Goal: Information Seeking & Learning: Find specific fact

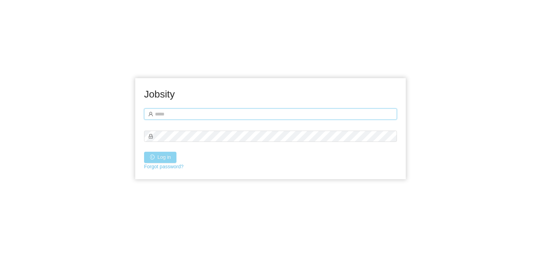
type input "**********"
click at [167, 157] on button "Log in" at bounding box center [160, 157] width 32 height 11
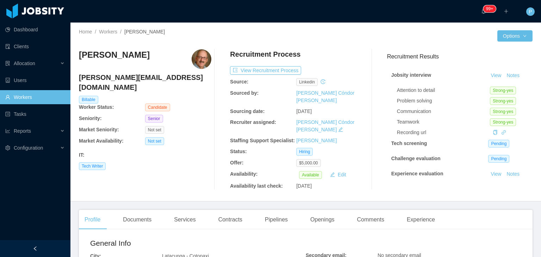
click at [198, 149] on div "Jeff Johnston jeff@jeffdjohnston.com Billable Worker Status: Candidate Seniorit…" at bounding box center [145, 119] width 132 height 141
click at [271, 69] on button "View Recruitment Process" at bounding box center [265, 70] width 71 height 8
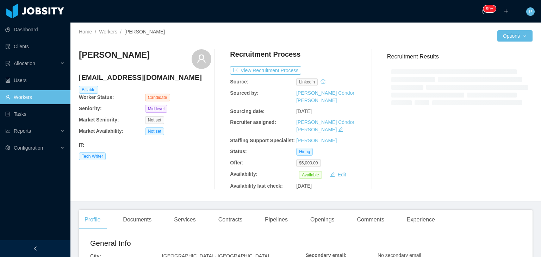
click at [300, 43] on div at bounding box center [192, 40] width 227 height 5
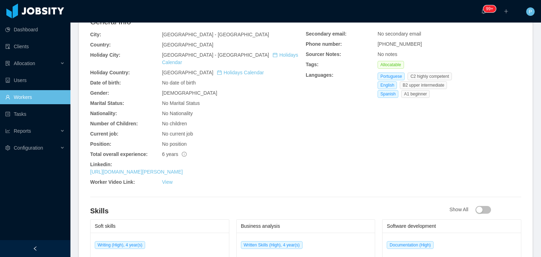
scroll to position [268, 0]
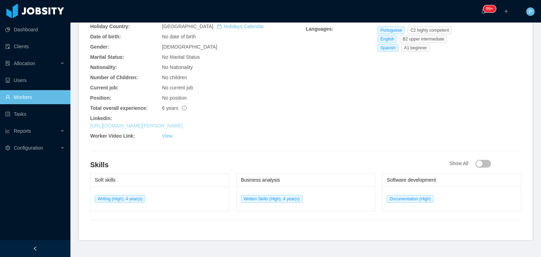
click at [168, 123] on link "https://www.linkedin.com/in/antony-william" at bounding box center [136, 126] width 93 height 6
click at [183, 123] on link "https://www.linkedin.com/in/antony-william" at bounding box center [136, 126] width 93 height 6
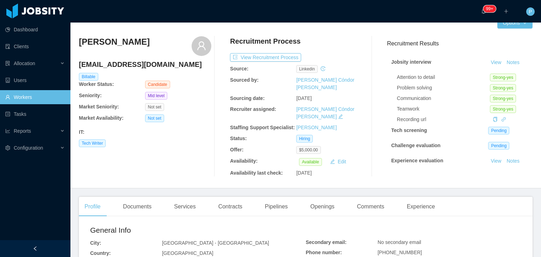
scroll to position [0, 0]
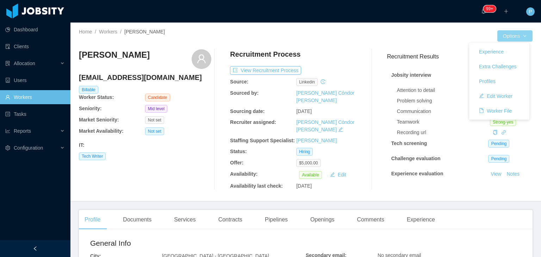
click at [503, 40] on button "Options" at bounding box center [514, 35] width 35 height 11
click at [503, 95] on button "Edit Worker" at bounding box center [496, 96] width 45 height 11
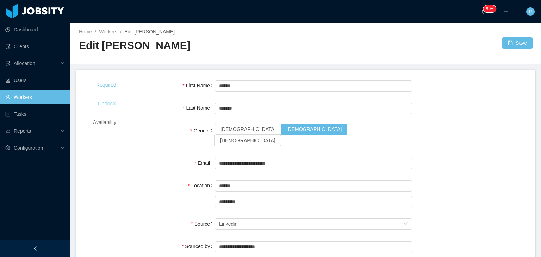
click at [112, 99] on div "Optional" at bounding box center [105, 103] width 40 height 13
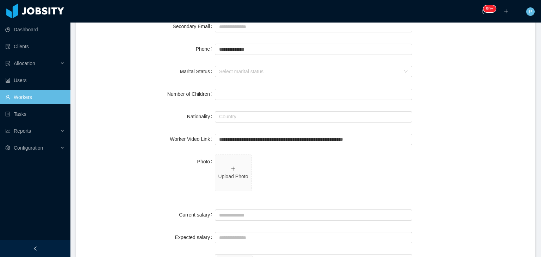
scroll to position [107, 0]
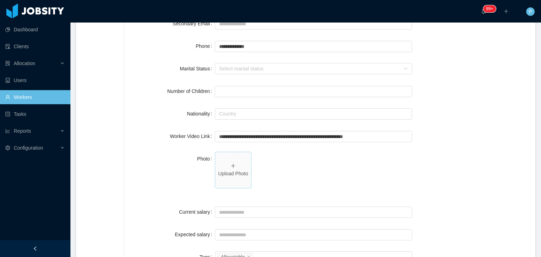
click at [236, 174] on p "Upload Photo" at bounding box center [233, 173] width 30 height 7
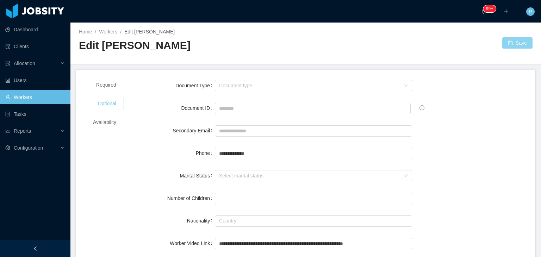
click at [507, 44] on button "Save" at bounding box center [517, 42] width 30 height 11
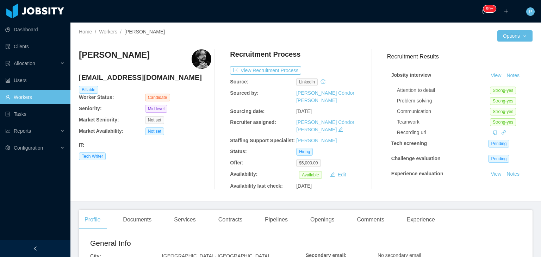
click at [330, 52] on div "Recruitment Process" at bounding box center [296, 55] width 132 height 13
click at [280, 69] on button "View Recruitment Process" at bounding box center [265, 70] width 71 height 8
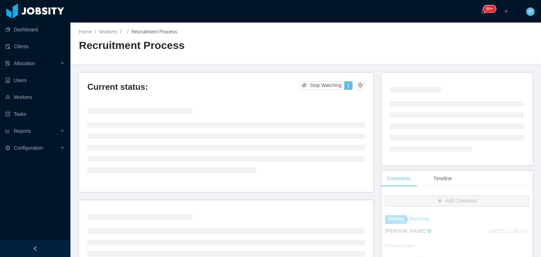
click at [295, 43] on h2 "Recruitment Process" at bounding box center [192, 45] width 227 height 14
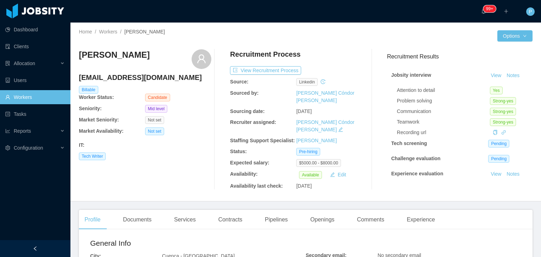
click at [188, 122] on div "Not set" at bounding box center [178, 120] width 66 height 8
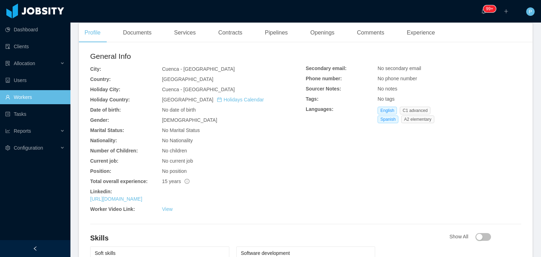
scroll to position [197, 0]
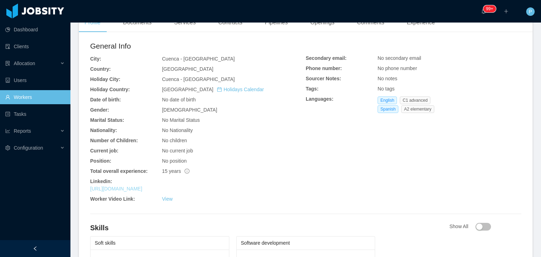
click at [142, 186] on link "https://www.linkedin.com/in/dyeboah" at bounding box center [116, 189] width 52 height 6
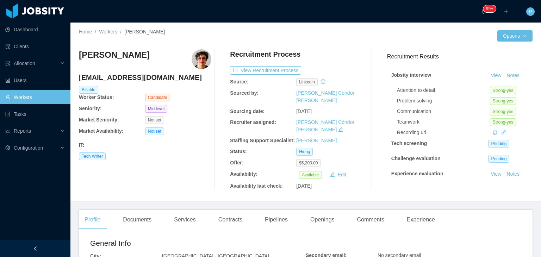
click at [188, 154] on div "Tech Writer" at bounding box center [145, 157] width 132 height 8
click at [276, 73] on button "View Recruitment Process" at bounding box center [265, 70] width 71 height 8
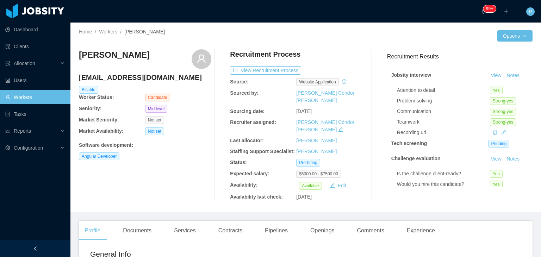
click at [316, 26] on div "Home / Workers / Abel Valdez / Options Abel Valdez abelvaldez@live.com Billable…" at bounding box center [305, 118] width 471 height 190
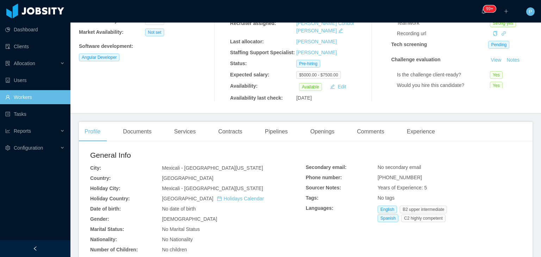
scroll to position [155, 0]
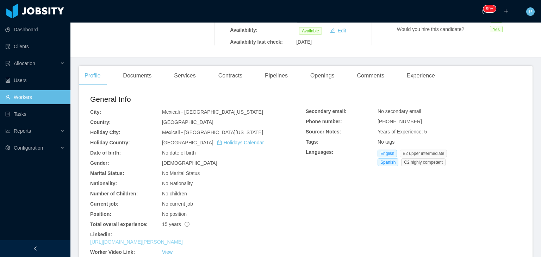
click at [183, 239] on link "https://www.linkedin.com/in/abel-valdez-78513763" at bounding box center [136, 242] width 93 height 6
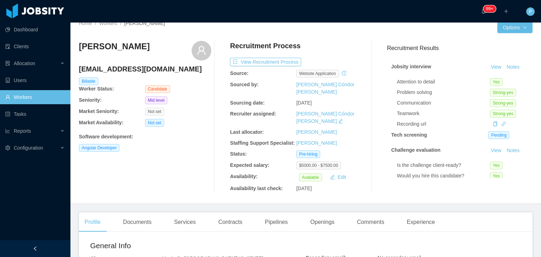
scroll to position [0, 0]
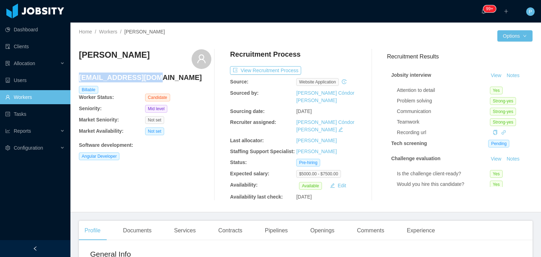
drag, startPoint x: 149, startPoint y: 78, endPoint x: 79, endPoint y: 79, distance: 70.1
click at [79, 79] on h4 "abelvaldez@live.com" at bounding box center [145, 78] width 132 height 10
copy h4 "abelvaldez@live.com"
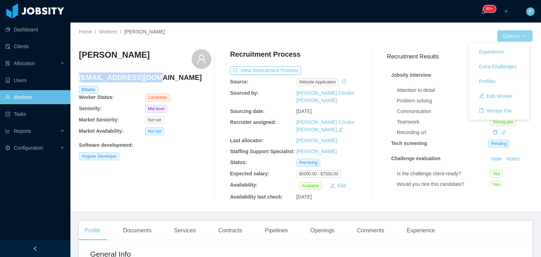
click at [512, 36] on button "Options" at bounding box center [514, 35] width 35 height 11
click at [497, 98] on button "Edit Worker" at bounding box center [496, 96] width 45 height 11
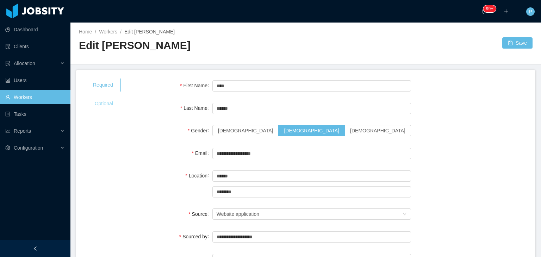
click at [99, 99] on div "Optional" at bounding box center [103, 103] width 37 height 13
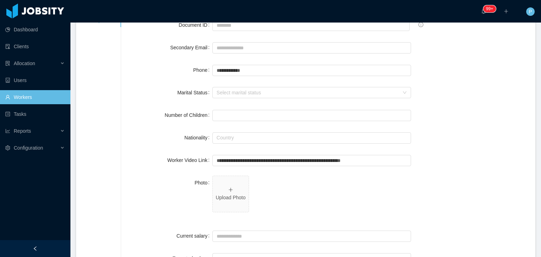
scroll to position [106, 0]
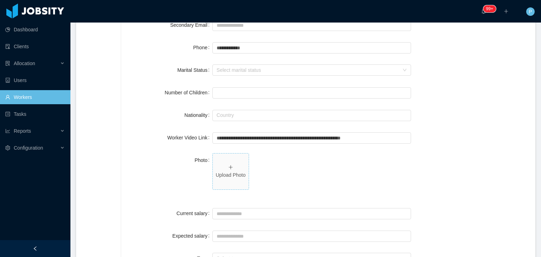
click at [230, 166] on icon "icon: plus" at bounding box center [230, 168] width 0 height 4
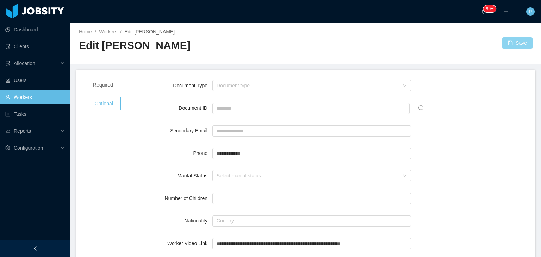
click at [509, 39] on button "Save" at bounding box center [517, 42] width 30 height 11
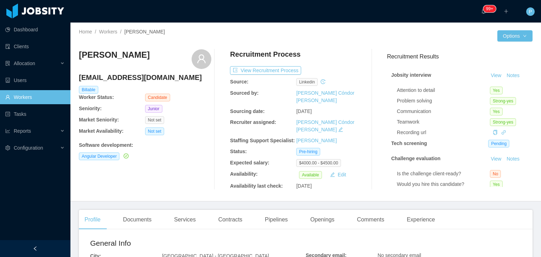
click at [197, 181] on div "[PERSON_NAME] [PERSON_NAME][EMAIL_ADDRESS][DOMAIN_NAME] Billable Worker Status:…" at bounding box center [145, 119] width 132 height 141
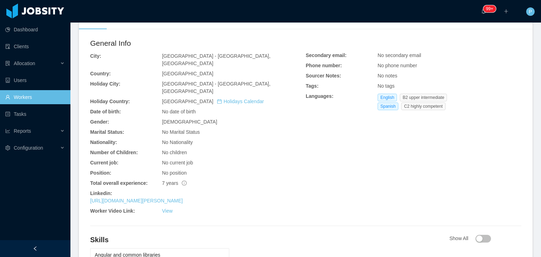
scroll to position [268, 0]
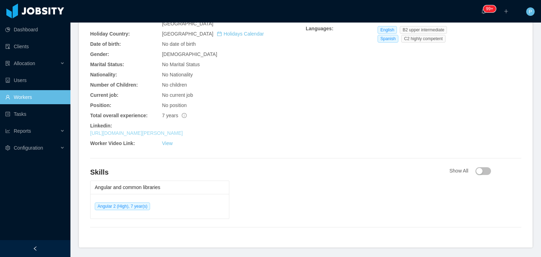
click at [183, 130] on link "https://www.linkedin.com/in/guido-perman-6a5158172" at bounding box center [136, 133] width 93 height 6
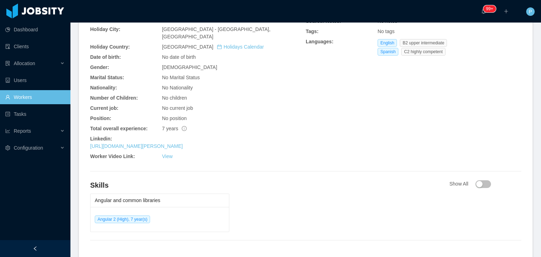
scroll to position [254, 0]
click at [263, 95] on div "No children" at bounding box center [234, 98] width 144 height 7
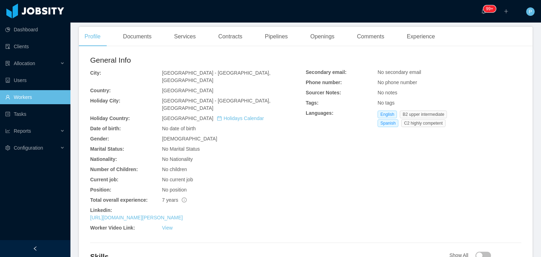
scroll to position [169, 0]
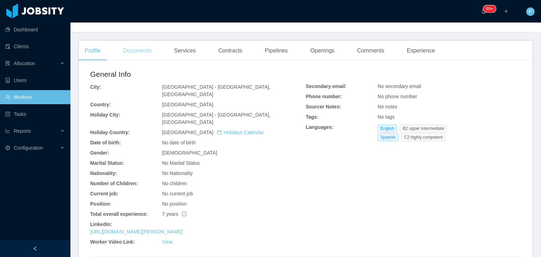
click at [131, 42] on div "Documents" at bounding box center [137, 51] width 40 height 20
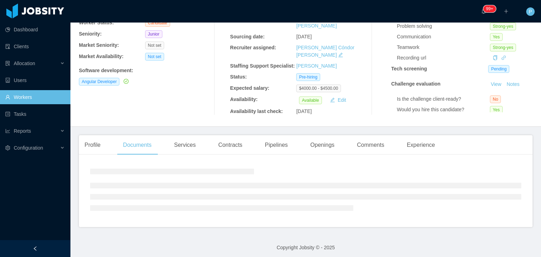
scroll to position [116, 0]
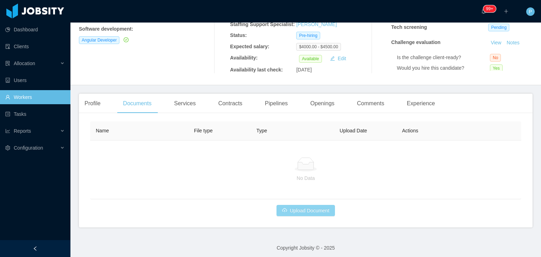
click at [292, 210] on button "Upload Document" at bounding box center [306, 210] width 58 height 11
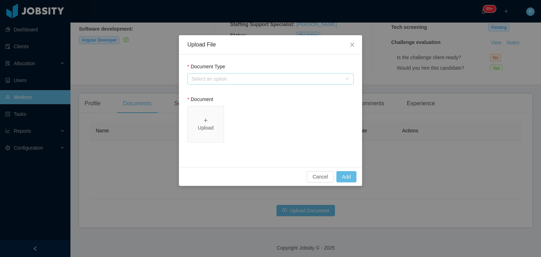
click at [261, 81] on div "Select an option" at bounding box center [267, 78] width 150 height 7
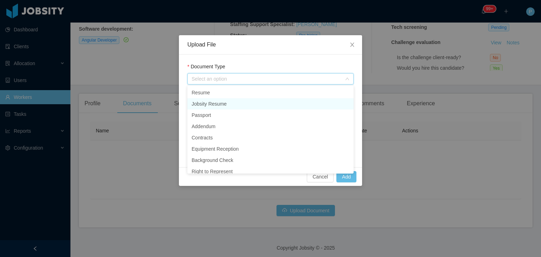
click at [223, 100] on li "Jobsity Resume" at bounding box center [270, 103] width 166 height 11
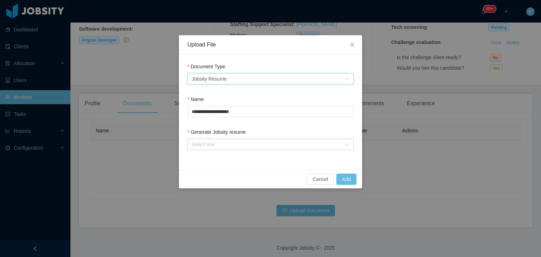
click at [221, 142] on div "Select one" at bounding box center [267, 144] width 150 height 7
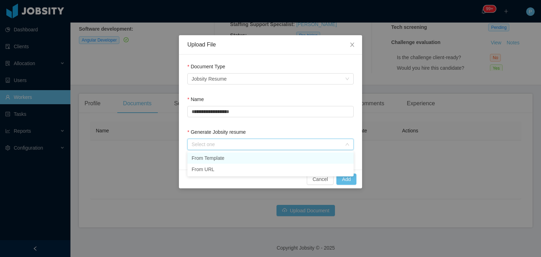
click at [221, 153] on li "From Template" at bounding box center [270, 158] width 166 height 11
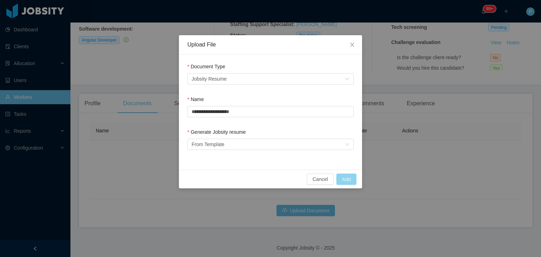
click at [343, 178] on button "Add" at bounding box center [346, 179] width 20 height 11
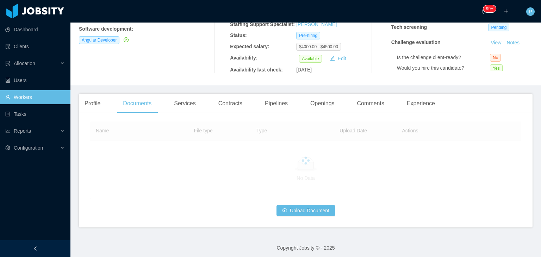
click at [178, 59] on div "Guido Perman guidoperman@gmail.com Billable Worker Status: Candidate Seniority:…" at bounding box center [145, 3] width 132 height 141
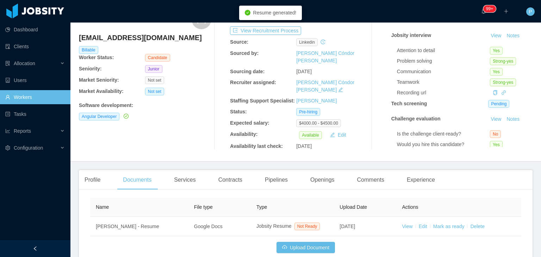
scroll to position [35, 0]
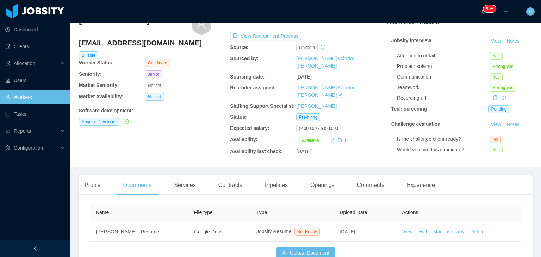
click at [197, 62] on div "guidoperman@gmail.com Billable Worker Status: Candidate" at bounding box center [145, 52] width 132 height 29
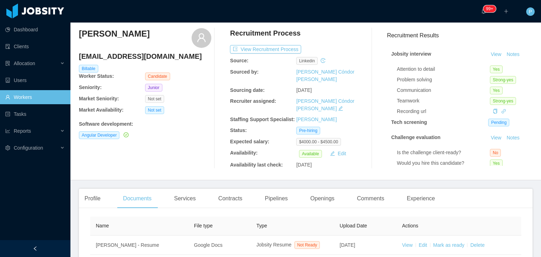
scroll to position [20, 0]
click at [168, 162] on div "Guido Perman guidoperman@gmail.com Billable Worker Status: Candidate Seniority:…" at bounding box center [145, 99] width 132 height 141
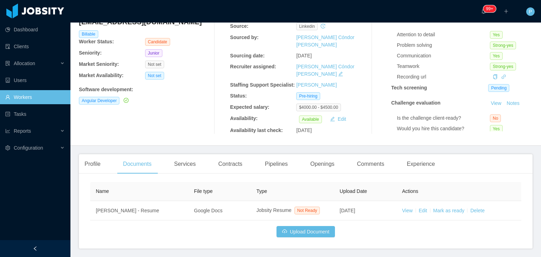
scroll to position [77, 0]
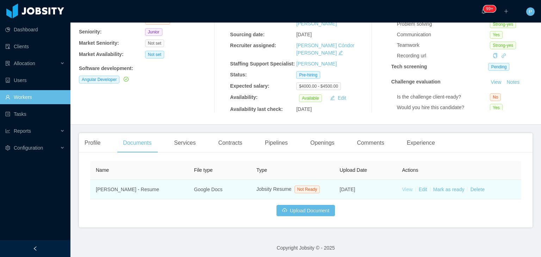
click at [406, 187] on link "View" at bounding box center [407, 190] width 11 height 6
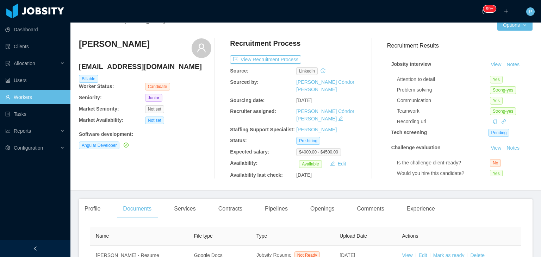
scroll to position [5, 0]
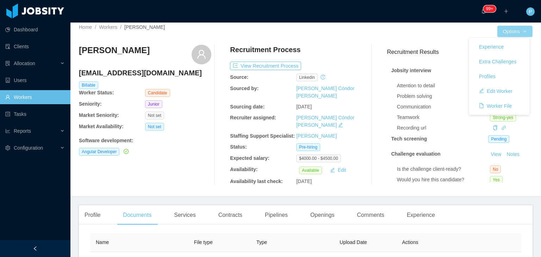
click at [515, 32] on button "Options" at bounding box center [514, 31] width 35 height 11
click at [500, 93] on button "Edit Worker" at bounding box center [496, 91] width 45 height 11
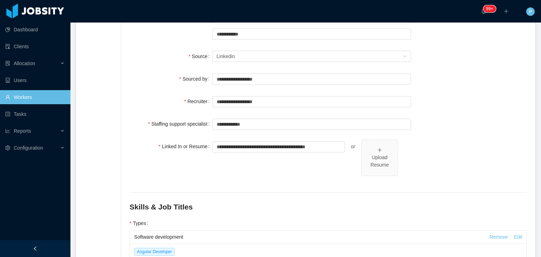
scroll to position [174, 0]
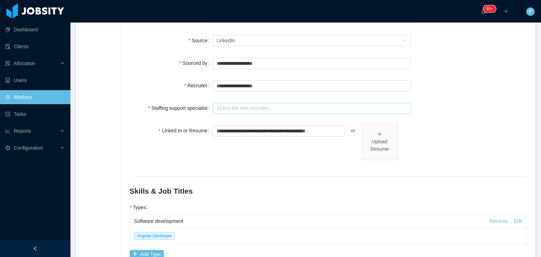
click at [252, 103] on input "text" at bounding box center [311, 108] width 199 height 11
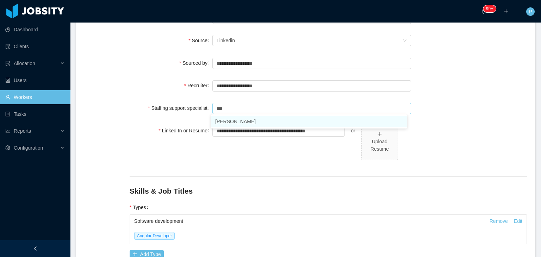
click at [246, 119] on li "Guido Fernandez" at bounding box center [309, 121] width 196 height 11
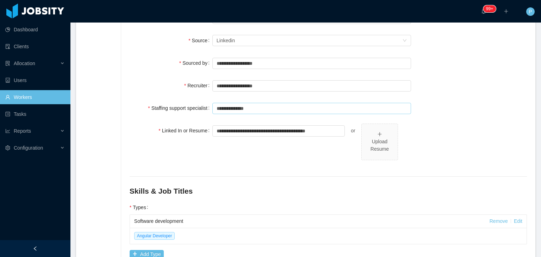
type input "**********"
click at [456, 98] on div "**********" at bounding box center [328, 135] width 397 height 461
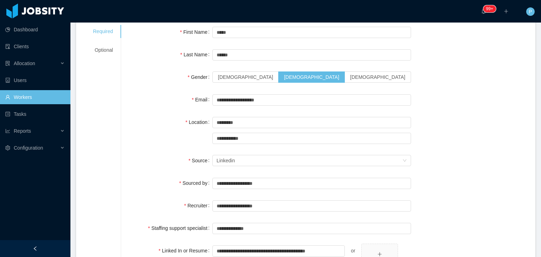
scroll to position [0, 0]
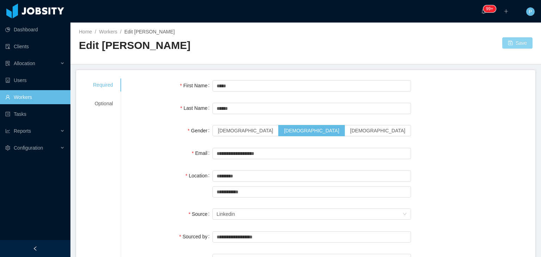
click at [516, 41] on button "Save" at bounding box center [517, 42] width 30 height 11
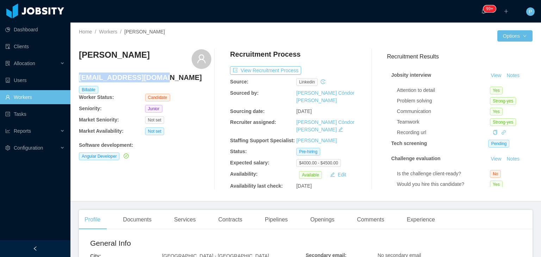
drag, startPoint x: 167, startPoint y: 83, endPoint x: 80, endPoint y: 80, distance: 87.1
click at [80, 80] on div "guidoperman@gmail.com" at bounding box center [145, 79] width 132 height 13
copy h4 "guidoperman@gmail.com"
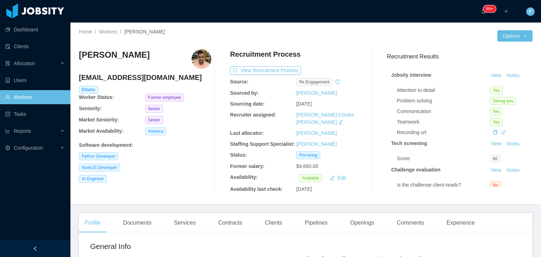
click at [197, 174] on div "[PERSON_NAME] [EMAIL_ADDRESS][DOMAIN_NAME] Billable Worker Status: Former emplo…" at bounding box center [145, 121] width 132 height 144
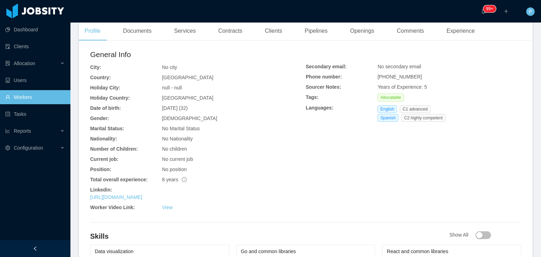
scroll to position [254, 0]
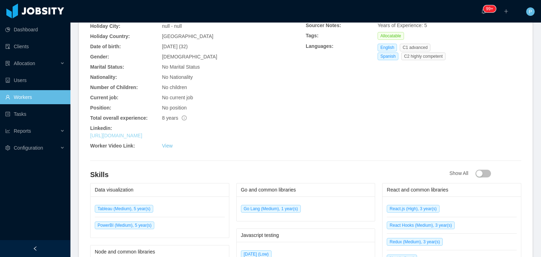
click at [142, 133] on link "[URL][DOMAIN_NAME]" at bounding box center [116, 136] width 52 height 6
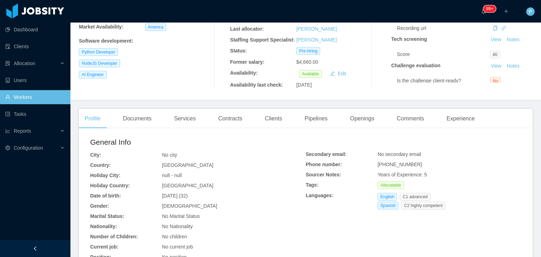
scroll to position [0, 0]
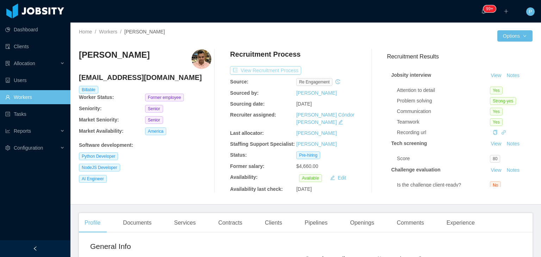
click at [273, 72] on button "View Recruitment Process" at bounding box center [265, 70] width 71 height 8
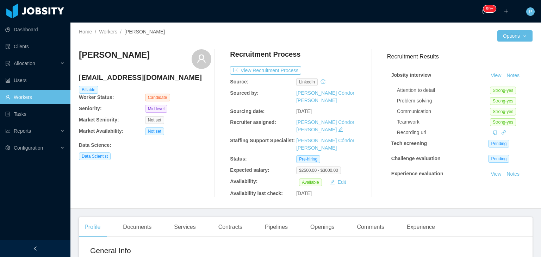
click at [187, 141] on div "Data Science :" at bounding box center [145, 144] width 132 height 10
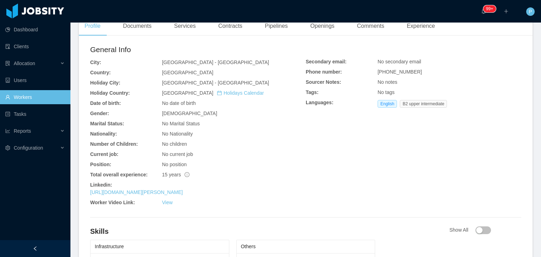
scroll to position [268, 0]
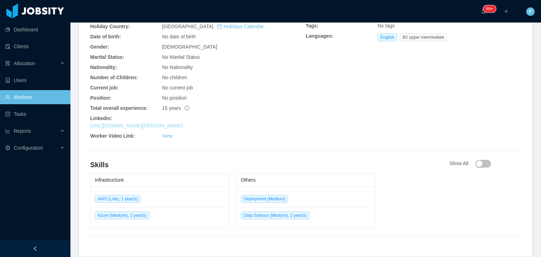
click at [172, 123] on link "https://www.linkedin.com/in/isaid-valenzuela" at bounding box center [136, 126] width 93 height 6
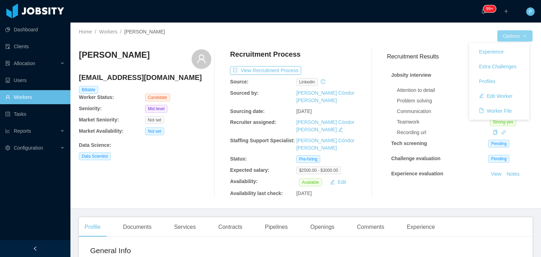
click at [506, 38] on button "Options" at bounding box center [514, 35] width 35 height 11
click at [511, 93] on button "Edit Worker" at bounding box center [496, 96] width 45 height 11
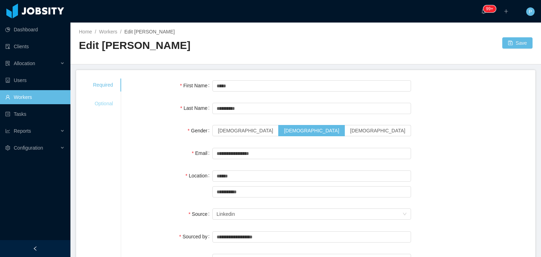
click at [110, 105] on div "Optional" at bounding box center [103, 103] width 37 height 13
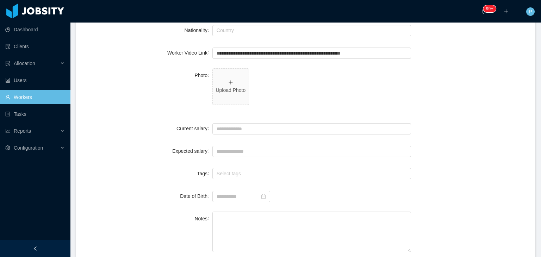
scroll to position [194, 0]
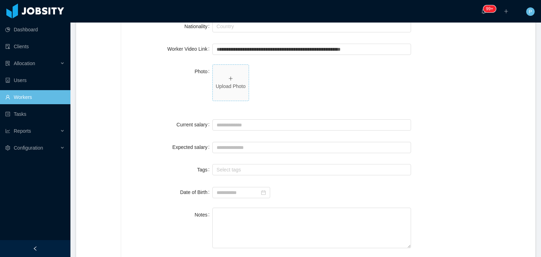
click at [234, 71] on span "Upload Photo" at bounding box center [231, 83] width 36 height 36
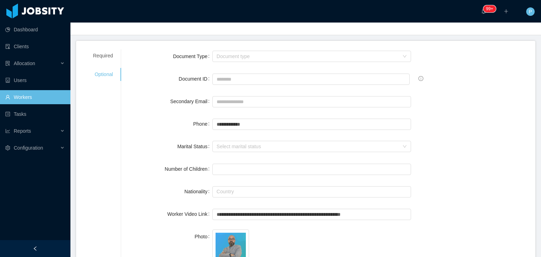
scroll to position [0, 0]
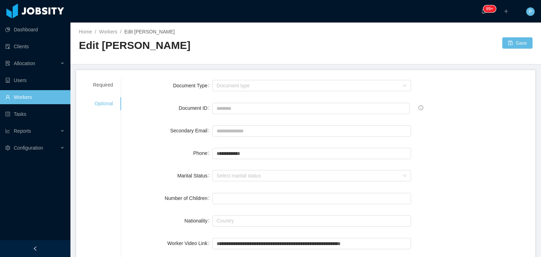
click at [513, 37] on div "Home / Workers / Edit Isaid Valenzuela / Edit Isaid Valenzuela Save" at bounding box center [305, 44] width 471 height 42
click at [514, 38] on button "Save" at bounding box center [517, 42] width 30 height 11
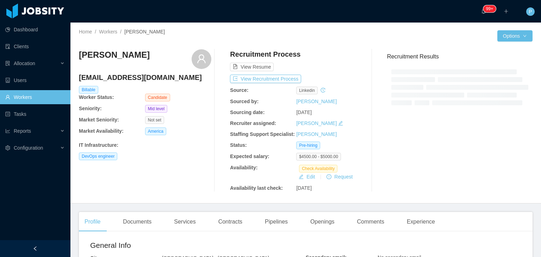
click at [315, 46] on div "Alejandro Piña [EMAIL_ADDRESS][DOMAIN_NAME] Billable Worker Status: Candidate S…" at bounding box center [306, 121] width 454 height 154
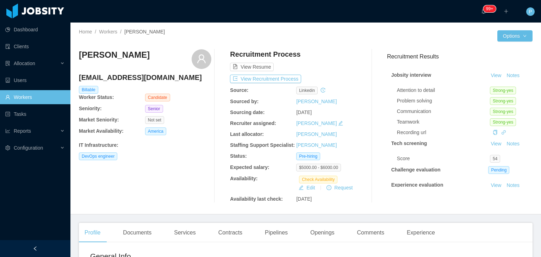
click at [324, 55] on div "View Resume" at bounding box center [296, 60] width 132 height 22
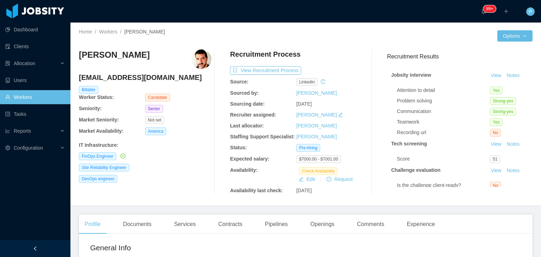
click at [326, 53] on div "Recruitment Process" at bounding box center [296, 55] width 132 height 13
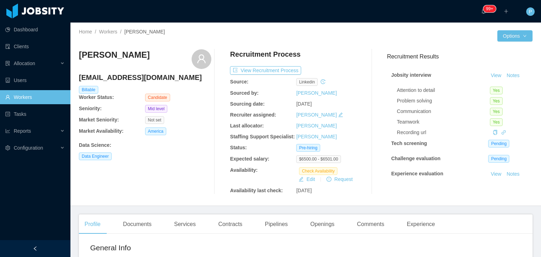
click at [310, 48] on div "[PERSON_NAME] [PERSON_NAME][EMAIL_ADDRESS][DOMAIN_NAME] Billable Worker Status:…" at bounding box center [306, 122] width 454 height 156
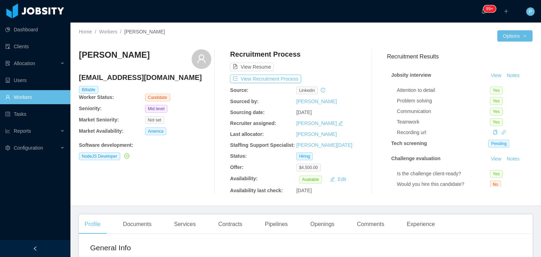
click at [346, 54] on div "View Resume" at bounding box center [296, 60] width 132 height 22
click at [285, 77] on button "View Recruitment Process" at bounding box center [265, 79] width 71 height 8
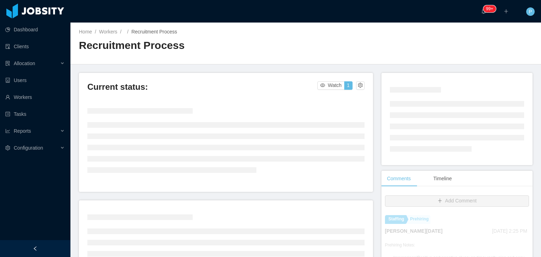
click at [252, 60] on div "Home / Workers / / Recruitment Process / Recruitment Process" at bounding box center [305, 44] width 471 height 42
click at [339, 38] on div "Home / Workers / / Recruitment Process / Recruitment Process" at bounding box center [305, 44] width 471 height 42
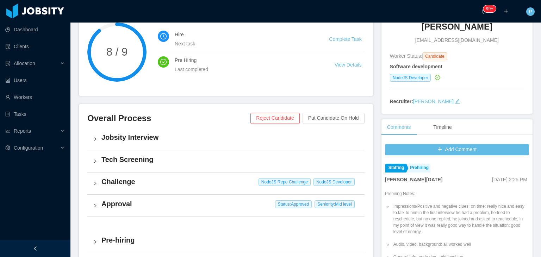
scroll to position [42, 0]
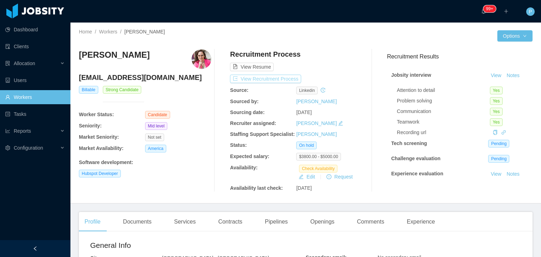
click at [281, 75] on button "View Recruitment Process" at bounding box center [265, 79] width 71 height 8
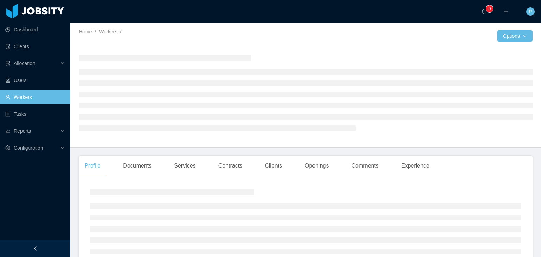
click at [347, 38] on div at bounding box center [402, 35] width 192 height 11
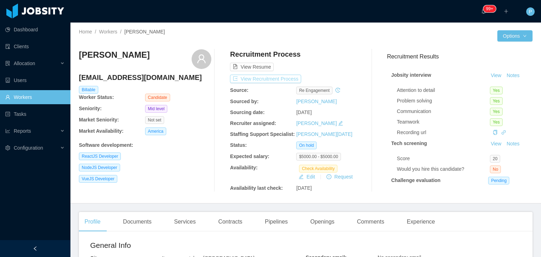
click at [276, 81] on button "View Recruitment Process" at bounding box center [265, 79] width 71 height 8
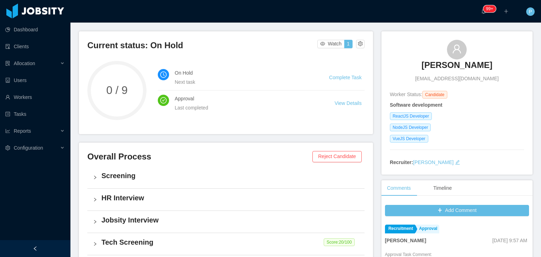
scroll to position [42, 0]
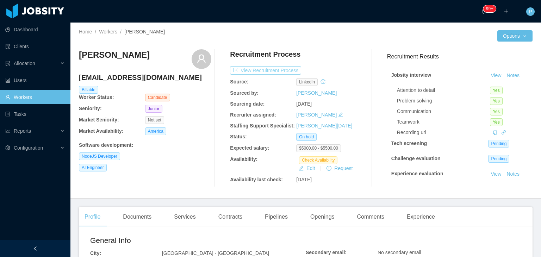
click at [280, 69] on button "View Recruitment Process" at bounding box center [265, 70] width 71 height 8
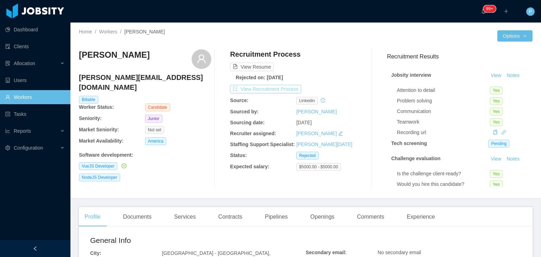
click at [279, 92] on button "View Recruitment Process" at bounding box center [265, 89] width 71 height 8
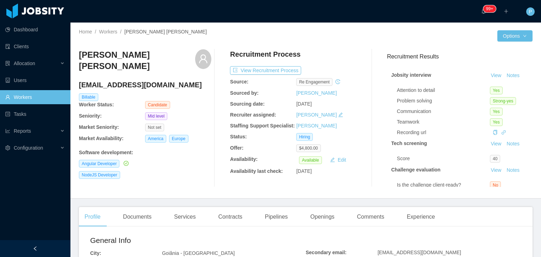
click at [335, 49] on div "Luan Fernando de Souza luann_nill@hotmail.com Billable Worker Status: Candidate…" at bounding box center [306, 118] width 454 height 149
click at [280, 69] on button "View Recruitment Process" at bounding box center [265, 70] width 71 height 8
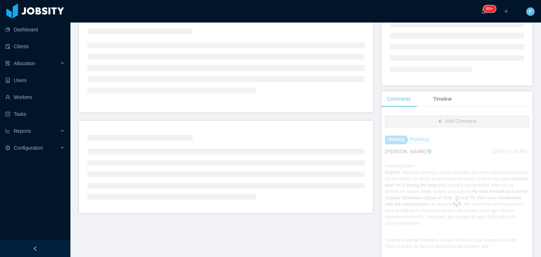
scroll to position [155, 0]
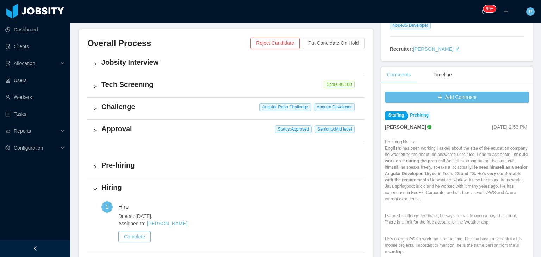
click at [518, 123] on div "Ninna Meister Oct 1st, 2025 2:53 PM" at bounding box center [457, 127] width 144 height 8
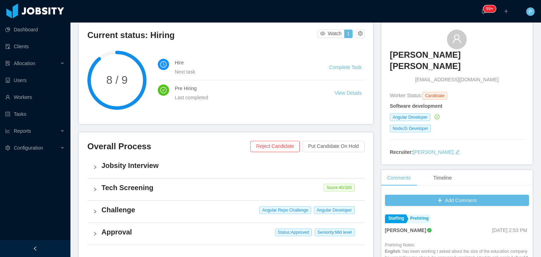
scroll to position [0, 0]
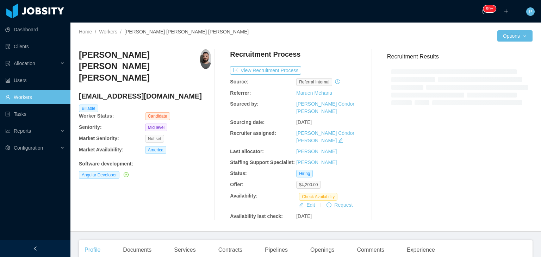
click at [339, 62] on div "Recruitment Process" at bounding box center [296, 55] width 132 height 13
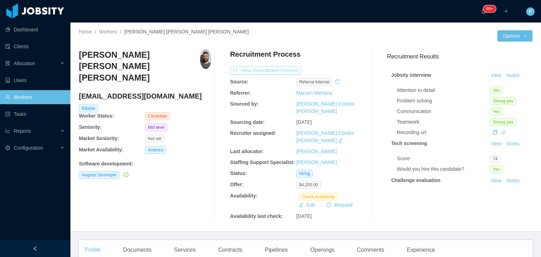
click at [266, 72] on button "View Recruitment Process" at bounding box center [265, 70] width 71 height 8
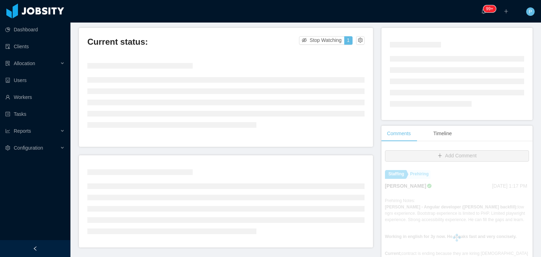
scroll to position [45, 0]
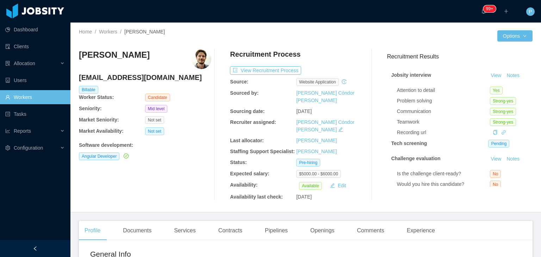
click at [328, 38] on div at bounding box center [402, 35] width 192 height 11
click at [270, 70] on button "View Recruitment Process" at bounding box center [265, 70] width 71 height 8
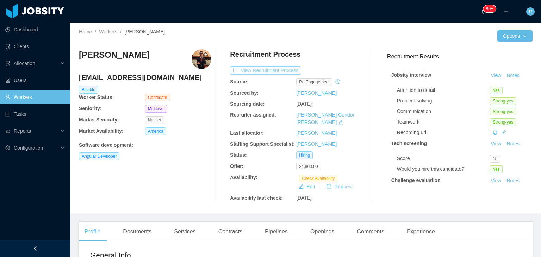
click at [266, 72] on button "View Recruitment Process" at bounding box center [265, 70] width 71 height 8
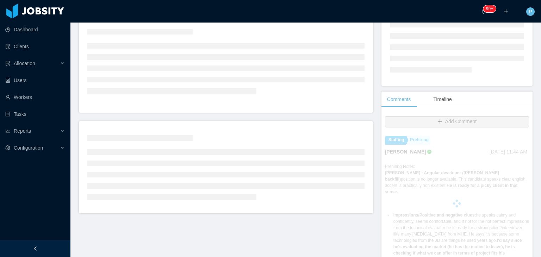
scroll to position [83, 0]
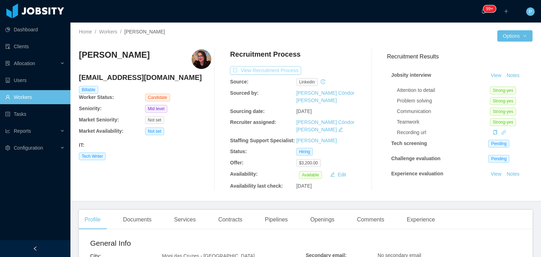
click at [276, 72] on button "View Recruitment Process" at bounding box center [265, 70] width 71 height 8
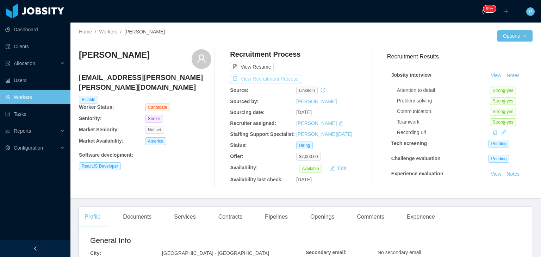
click at [261, 77] on button "View Recruitment Process" at bounding box center [265, 79] width 71 height 8
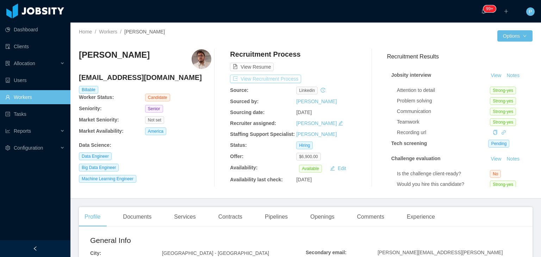
click at [276, 79] on button "View Recruitment Process" at bounding box center [265, 79] width 71 height 8
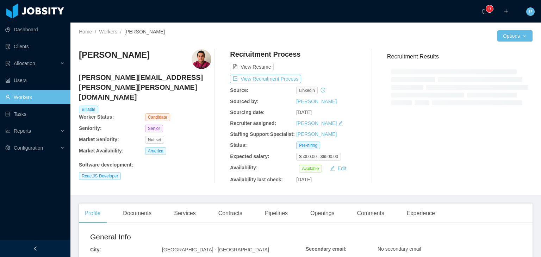
click at [349, 54] on div "View Resume" at bounding box center [296, 60] width 132 height 22
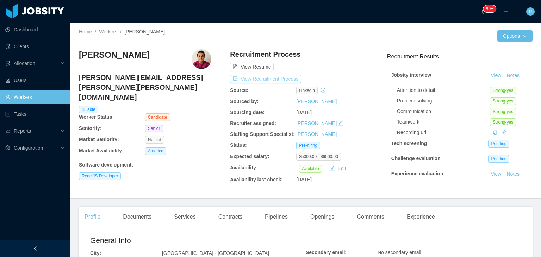
click at [285, 79] on button "View Recruitment Process" at bounding box center [265, 79] width 71 height 8
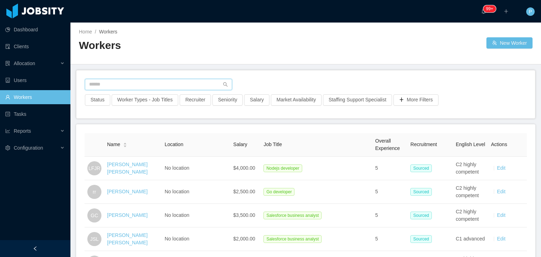
click at [194, 80] on input "text" at bounding box center [158, 84] width 147 height 11
paste input "**********"
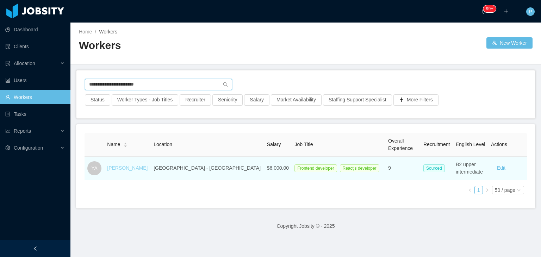
type input "**********"
click at [140, 166] on link "Yohan Augusto" at bounding box center [127, 168] width 41 height 6
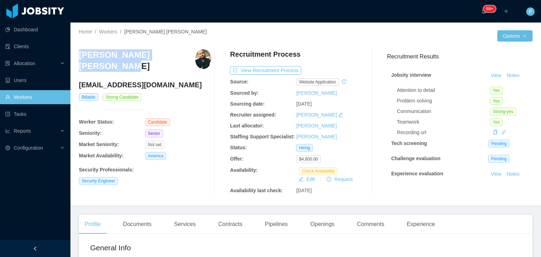
drag, startPoint x: 177, startPoint y: 56, endPoint x: 80, endPoint y: 59, distance: 97.3
click at [80, 59] on div "Daniel David Batista Baez" at bounding box center [145, 62] width 132 height 27
copy h3 "Daniel David Batista Baez"
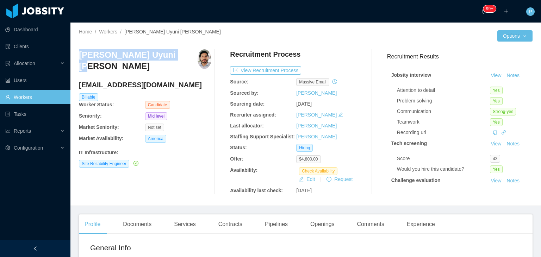
drag, startPoint x: 174, startPoint y: 55, endPoint x: 78, endPoint y: 51, distance: 96.3
click at [78, 51] on div "Home / Workers / [PERSON_NAME] Uyuni [PERSON_NAME] / Options [PERSON_NAME] Uyun…" at bounding box center [305, 115] width 471 height 184
copy h3 "[PERSON_NAME] Uyuni [PERSON_NAME]"
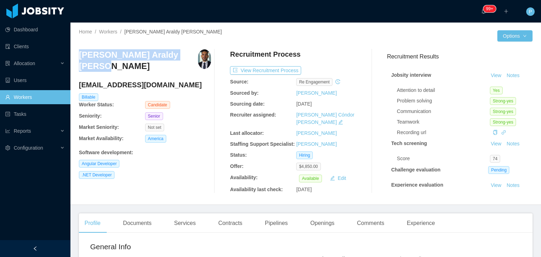
drag, startPoint x: 115, startPoint y: 67, endPoint x: 78, endPoint y: 55, distance: 39.3
click at [78, 55] on div "Home / Workers / Jhon Araldy Reynoso Ramírez / Options Jhon Araldy Reynoso Ramí…" at bounding box center [305, 114] width 471 height 182
copy h3 "Jhon Araldy Reynoso Ramírez"
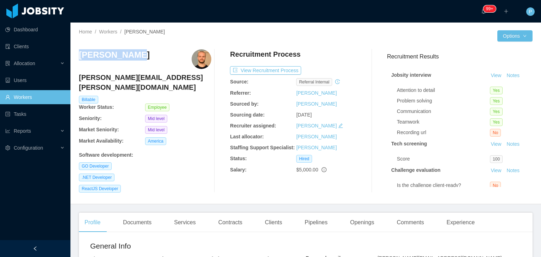
drag, startPoint x: 135, startPoint y: 61, endPoint x: 73, endPoint y: 51, distance: 62.0
click at [73, 51] on div "Home / Workers / [PERSON_NAME] / Options Lucas Garcia [EMAIL_ADDRESS][PERSON_NA…" at bounding box center [305, 114] width 471 height 182
copy h3 "[PERSON_NAME]"
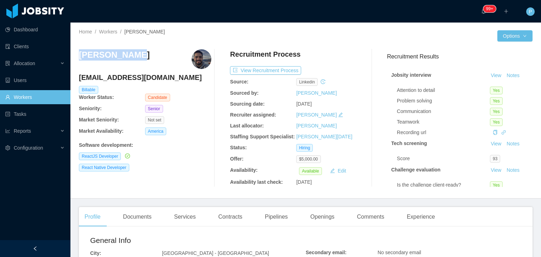
drag, startPoint x: 145, startPoint y: 55, endPoint x: 80, endPoint y: 60, distance: 65.4
click at [80, 60] on div "Rodrigo Leão" at bounding box center [145, 59] width 132 height 20
copy h3 "Rodrigo Leão"
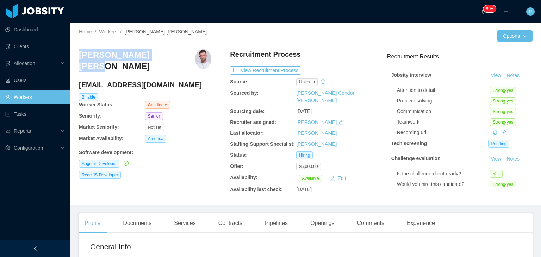
drag, startPoint x: 157, startPoint y: 54, endPoint x: 75, endPoint y: 57, distance: 82.5
click at [75, 57] on div "Home / Workers / Lucas Fraga Trentin / Options Lucas Fraga Trentin lucasfragatr…" at bounding box center [305, 114] width 471 height 182
copy h3 "Lucas Fraga Trentin"
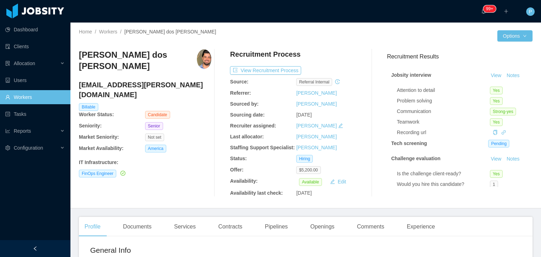
drag, startPoint x: 110, startPoint y: 67, endPoint x: 80, endPoint y: 57, distance: 31.2
click at [80, 57] on h3 "[PERSON_NAME] dos [PERSON_NAME]" at bounding box center [138, 60] width 118 height 23
copy h3 "Matheus Santoro dos Santos Corrêa"
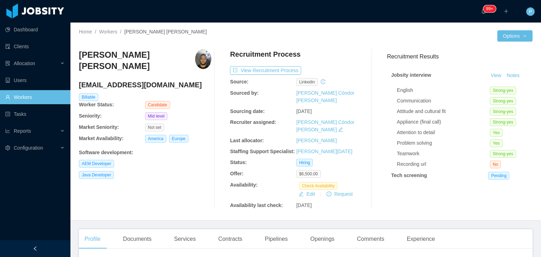
click at [336, 37] on div at bounding box center [402, 35] width 192 height 11
drag, startPoint x: 79, startPoint y: 56, endPoint x: 172, endPoint y: 57, distance: 93.4
click at [172, 57] on div "[PERSON_NAME] [PERSON_NAME]" at bounding box center [145, 62] width 132 height 27
copy h3 "[PERSON_NAME] [PERSON_NAME]"
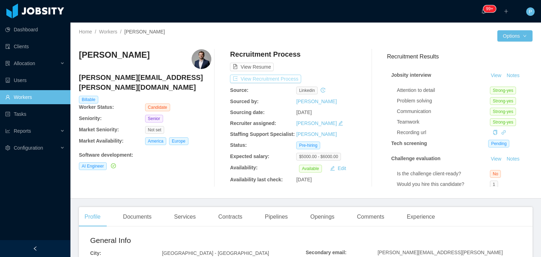
click at [266, 76] on button "View Recruitment Process" at bounding box center [265, 79] width 71 height 8
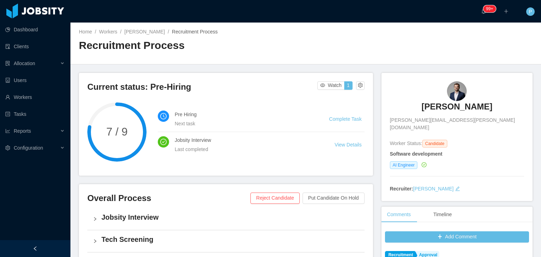
drag, startPoint x: 502, startPoint y: 107, endPoint x: 411, endPoint y: 111, distance: 90.6
click at [411, 111] on div "Gustavo Gawryszewski gustavo@gawry.com" at bounding box center [457, 106] width 134 height 50
copy h3 "Gustavo Gawryszewski"
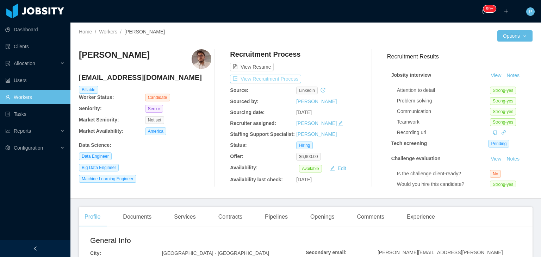
click at [272, 81] on button "View Recruitment Process" at bounding box center [265, 79] width 71 height 8
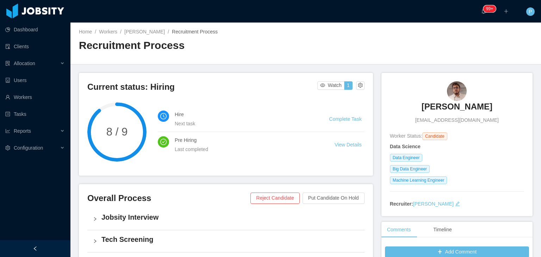
drag, startPoint x: 516, startPoint y: 108, endPoint x: 380, endPoint y: 105, distance: 136.0
click at [382, 105] on div "Fabio Rosindo Daher de Barros fabio.rdb@usp.br Worker Status: Candidate Data Sc…" at bounding box center [457, 144] width 151 height 143
copy h3 "Fabio Rosindo Daher de Barros"
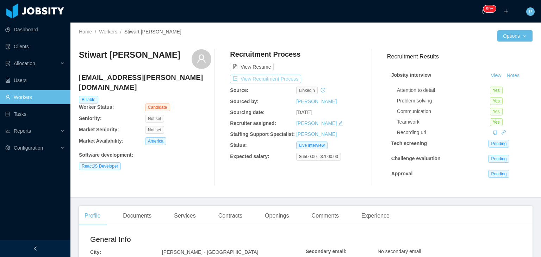
click at [284, 78] on button "View Recruitment Process" at bounding box center [265, 79] width 71 height 8
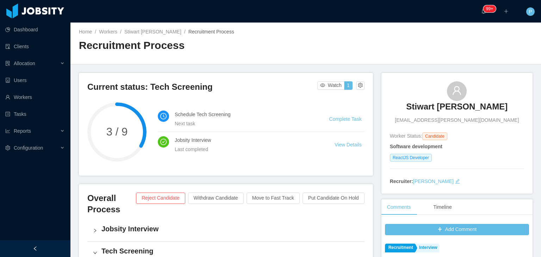
drag, startPoint x: 517, startPoint y: 109, endPoint x: 393, endPoint y: 110, distance: 124.4
click at [393, 110] on div "Stiwart [PERSON_NAME] [EMAIL_ADDRESS][PERSON_NAME][DOMAIN_NAME]" at bounding box center [457, 102] width 134 height 43
copy h3 "Stiwart [PERSON_NAME]"
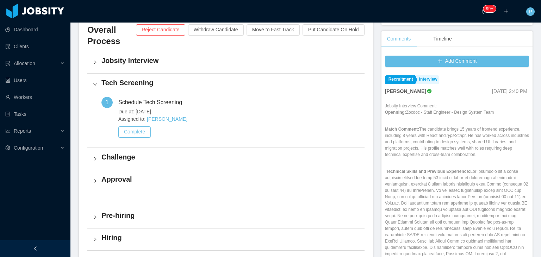
scroll to position [169, 0]
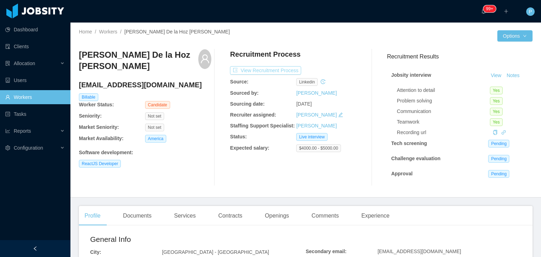
click at [283, 69] on button "View Recruitment Process" at bounding box center [265, 70] width 71 height 8
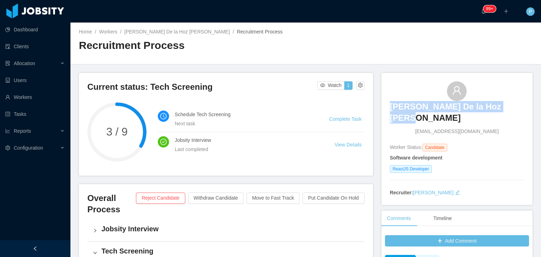
drag, startPoint x: 514, startPoint y: 106, endPoint x: 391, endPoint y: 110, distance: 123.0
click at [391, 110] on div "[PERSON_NAME] De la Hoz [PERSON_NAME] [EMAIL_ADDRESS][DOMAIN_NAME]" at bounding box center [457, 108] width 134 height 54
copy h3 "[PERSON_NAME] De la Hoz [PERSON_NAME]"
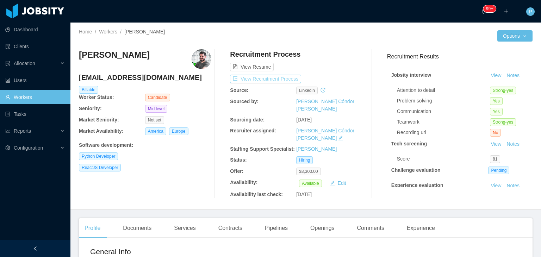
click at [273, 77] on button "View Recruitment Process" at bounding box center [265, 79] width 71 height 8
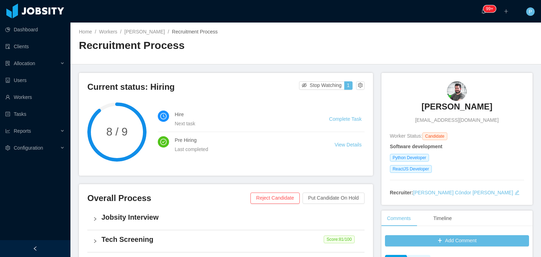
drag, startPoint x: 490, startPoint y: 107, endPoint x: 416, endPoint y: 111, distance: 74.4
click at [416, 111] on div "Eduardo Startari edustartari@gmail.com" at bounding box center [457, 102] width 134 height 43
copy h3 "Eduardo Startari"
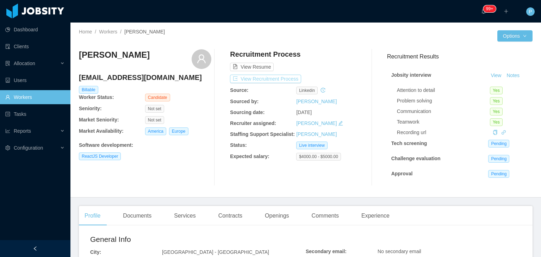
click at [279, 81] on button "View Recruitment Process" at bounding box center [265, 79] width 71 height 8
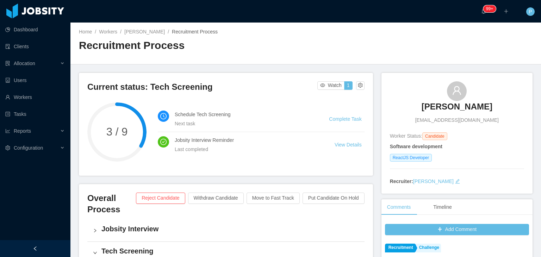
drag, startPoint x: 485, startPoint y: 106, endPoint x: 422, endPoint y: 112, distance: 63.7
click at [422, 112] on div "Vicente Mattos vicentemattosf@gmail.com" at bounding box center [457, 102] width 134 height 43
copy h3 "Vicente Mattos"
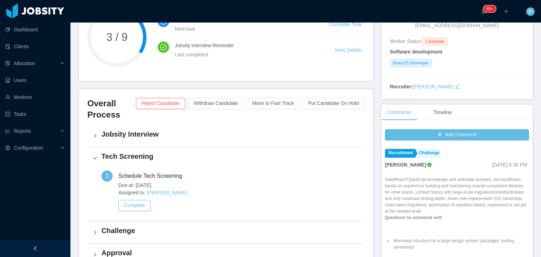
scroll to position [103, 0]
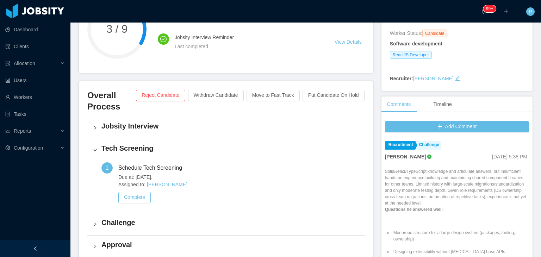
click at [291, 218] on h4 "Challenge" at bounding box center [230, 223] width 258 height 10
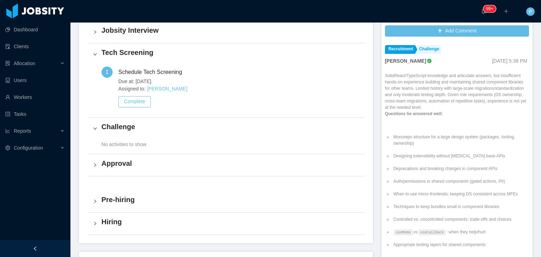
scroll to position [200, 0]
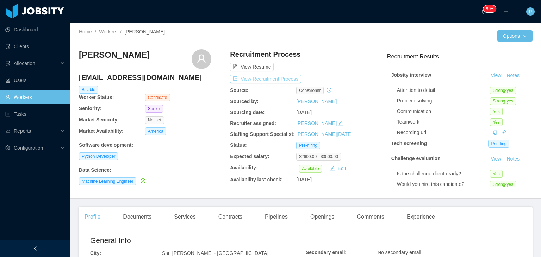
click at [275, 81] on button "View Recruitment Process" at bounding box center [265, 79] width 71 height 8
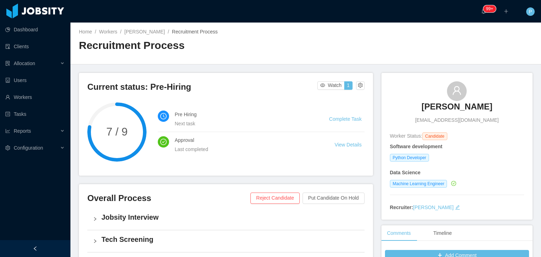
drag, startPoint x: 492, startPoint y: 105, endPoint x: 415, endPoint y: 110, distance: 77.7
click at [415, 110] on div "Félix Suárez Bonilla felixdavidsuarezbonilla@gmail.com" at bounding box center [457, 102] width 134 height 43
copy h3 "Félix Suárez Bonilla"
click at [441, 70] on main "Home / Workers / Félix Suárez Bonilla / Recruitment Process / Recruitment Proce…" at bounding box center [305, 140] width 471 height 235
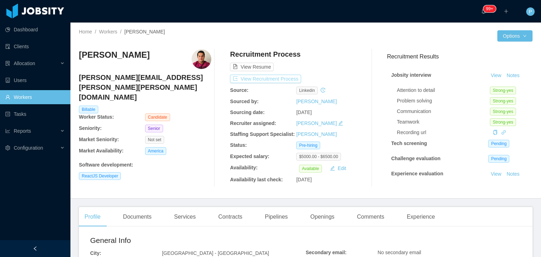
click at [278, 79] on button "View Recruitment Process" at bounding box center [265, 79] width 71 height 8
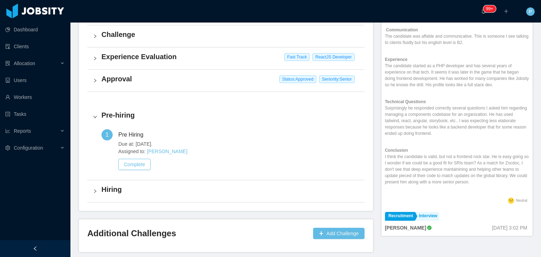
scroll to position [229, 0]
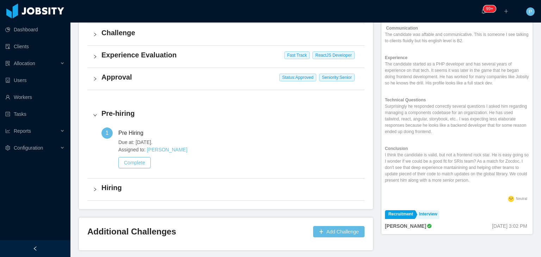
drag, startPoint x: 505, startPoint y: 174, endPoint x: 382, endPoint y: 148, distance: 125.7
click at [385, 148] on p "Conclusion I think the candidate is valid, but not a frontend rock star. He is …" at bounding box center [457, 165] width 144 height 38
copy p "I think the candidate is valid, but not a frontend rock star. He is easy going …"
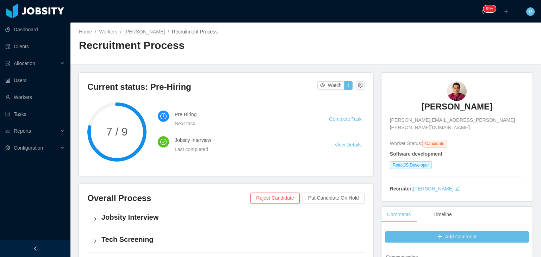
drag, startPoint x: 506, startPoint y: 107, endPoint x: 407, endPoint y: 114, distance: 99.9
click at [407, 114] on div "Alonso Vazquez Urquiza alonso.vazquez.urquiza@gmail.com" at bounding box center [457, 106] width 134 height 50
copy h3 "Alonso Vazquez Urquiza"
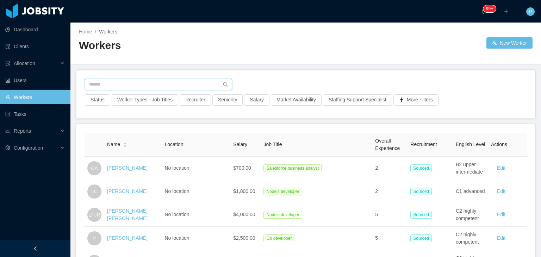
click at [127, 86] on input "text" at bounding box center [158, 84] width 147 height 11
paste input "**********"
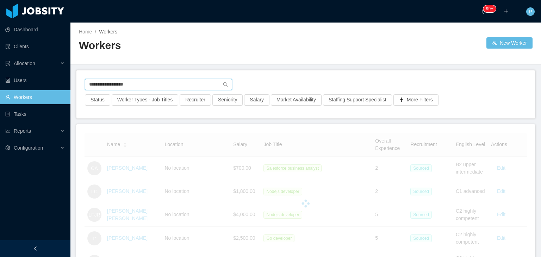
type input "**********"
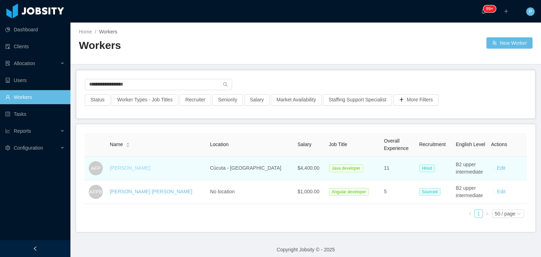
click at [147, 168] on link "[PERSON_NAME]" at bounding box center [130, 168] width 41 height 6
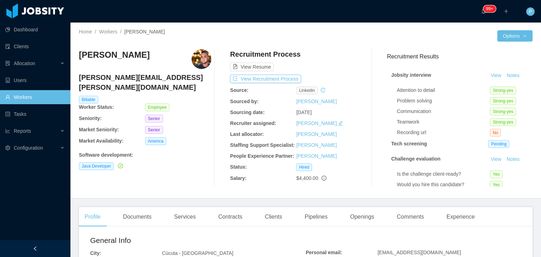
drag, startPoint x: 160, startPoint y: 56, endPoint x: 80, endPoint y: 64, distance: 80.1
click at [80, 64] on div "[PERSON_NAME]" at bounding box center [145, 59] width 132 height 20
copy h3 "[PERSON_NAME]"
click at [224, 214] on div "Contracts" at bounding box center [230, 217] width 35 height 20
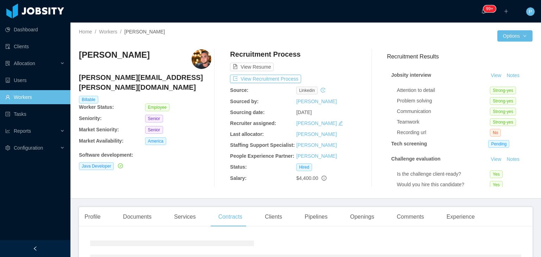
click at [198, 177] on div "[PERSON_NAME] Perez [EMAIL_ADDRESS][PERSON_NAME][DOMAIN_NAME] Billable Worker S…" at bounding box center [145, 118] width 132 height 138
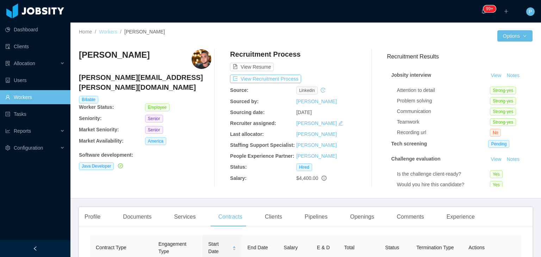
click at [111, 31] on link "Workers" at bounding box center [108, 32] width 18 height 6
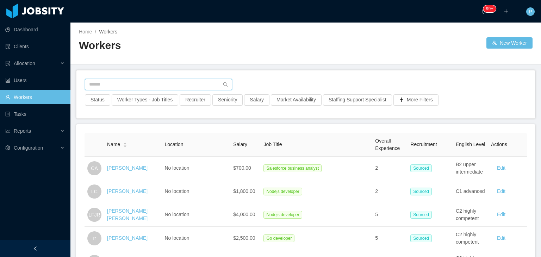
click at [130, 79] on input "text" at bounding box center [158, 84] width 147 height 11
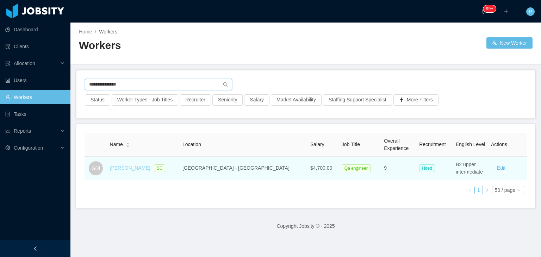
type input "**********"
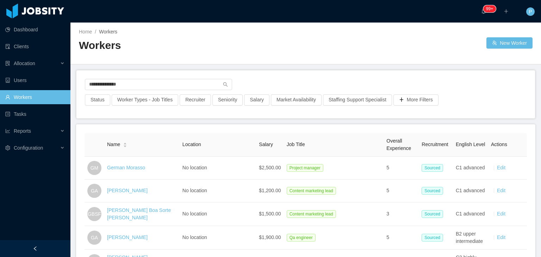
click at [139, 168] on link "German Morasso" at bounding box center [126, 168] width 38 height 6
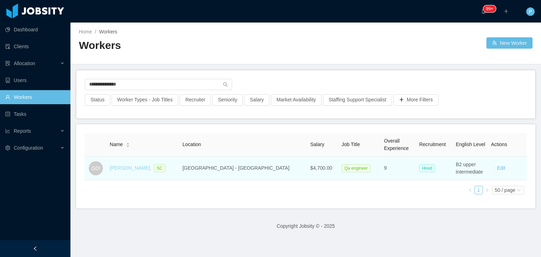
click at [138, 167] on link "[PERSON_NAME]" at bounding box center [130, 168] width 41 height 6
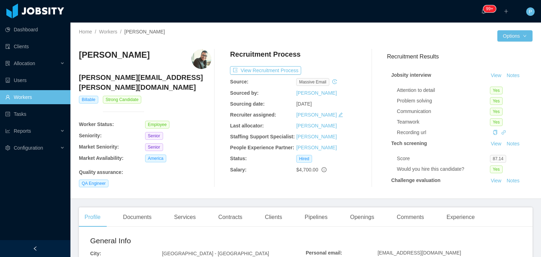
click at [196, 109] on div "Billable Strong Candidate" at bounding box center [145, 108] width 134 height 25
drag, startPoint x: 150, startPoint y: 56, endPoint x: 80, endPoint y: 55, distance: 69.8
click at [80, 55] on div "[PERSON_NAME]" at bounding box center [145, 59] width 132 height 20
copy h3 "[PERSON_NAME]"
click at [112, 31] on link "Workers" at bounding box center [108, 32] width 18 height 6
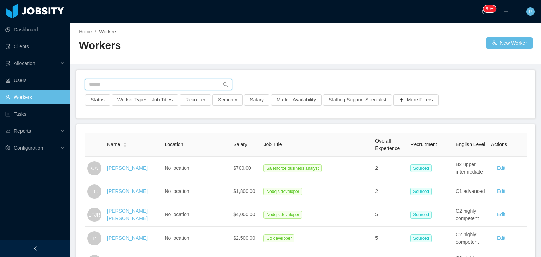
click at [128, 85] on input "text" at bounding box center [158, 84] width 147 height 11
paste input "**********"
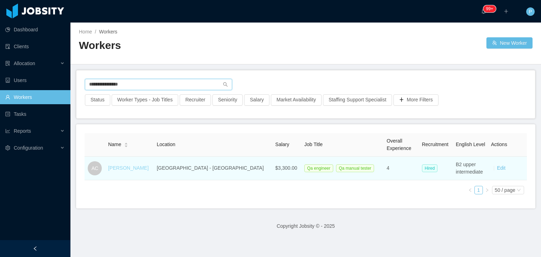
type input "**********"
click at [137, 169] on link "[PERSON_NAME]" at bounding box center [128, 168] width 41 height 6
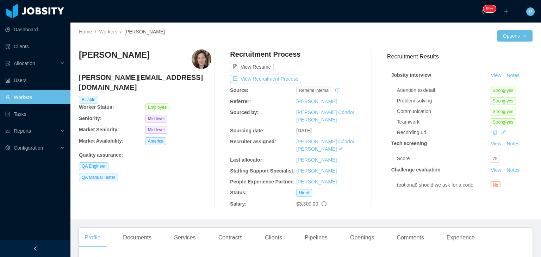
drag, startPoint x: 141, startPoint y: 58, endPoint x: 75, endPoint y: 57, distance: 65.9
click at [75, 57] on div "Home / Workers / [PERSON_NAME] / Options [PERSON_NAME] [PERSON_NAME][EMAIL_ADDR…" at bounding box center [305, 121] width 471 height 197
copy h3 "[PERSON_NAME]"
click at [112, 30] on link "Workers" at bounding box center [108, 32] width 18 height 6
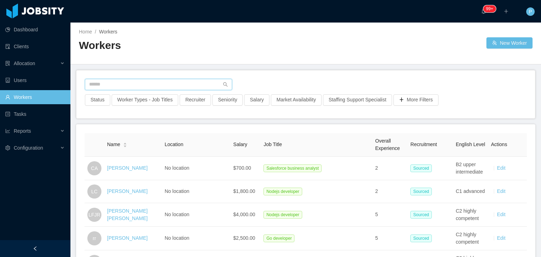
click at [122, 84] on input "text" at bounding box center [158, 84] width 147 height 11
paste input "**********"
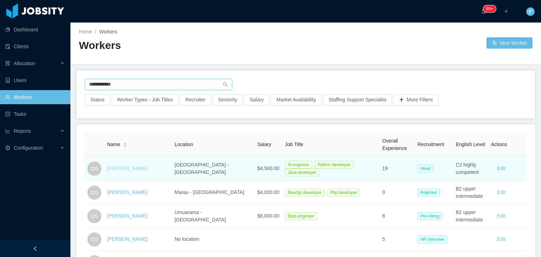
type input "**********"
click at [129, 168] on link "[PERSON_NAME]" at bounding box center [127, 169] width 41 height 6
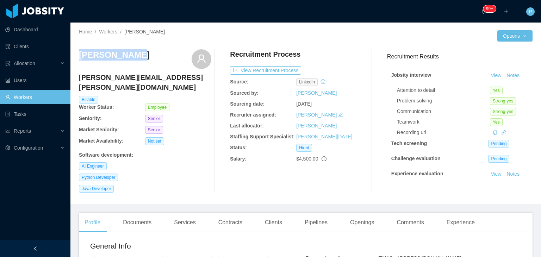
drag, startPoint x: 135, startPoint y: 57, endPoint x: 78, endPoint y: 56, distance: 57.4
click at [78, 56] on div "Home / Workers / [PERSON_NAME] / Options [PERSON_NAME] [PERSON_NAME][EMAIL_ADDR…" at bounding box center [305, 114] width 471 height 182
copy h3 "[PERSON_NAME]"
click at [110, 35] on div "Home / Workers / [PERSON_NAME] /" at bounding box center [192, 31] width 227 height 7
click at [110, 34] on link "Workers" at bounding box center [108, 32] width 18 height 6
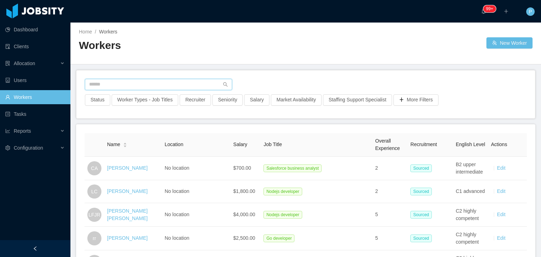
click at [132, 79] on input "text" at bounding box center [158, 84] width 147 height 11
paste input "**********"
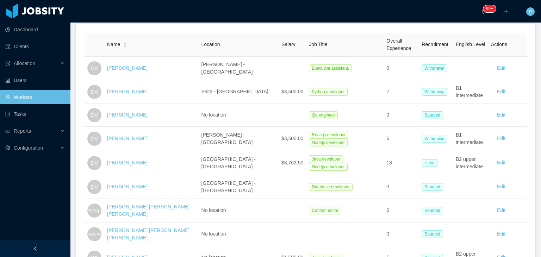
scroll to position [104, 0]
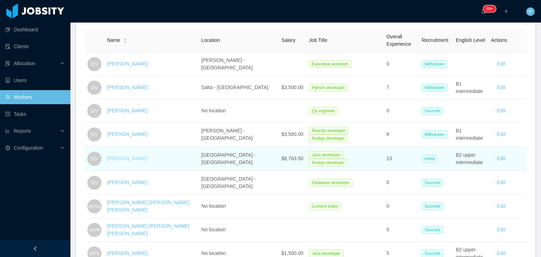
type input "**********"
click at [122, 157] on link "[PERSON_NAME]" at bounding box center [127, 159] width 41 height 6
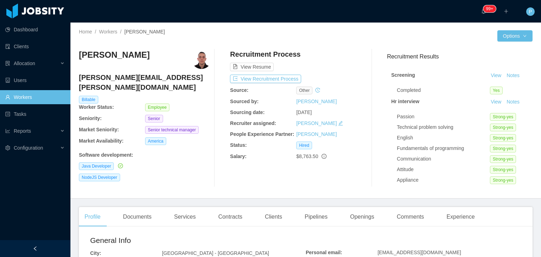
click at [182, 178] on div "[PERSON_NAME] [PERSON_NAME][EMAIL_ADDRESS][PERSON_NAME][DOMAIN_NAME] Billable W…" at bounding box center [145, 118] width 132 height 138
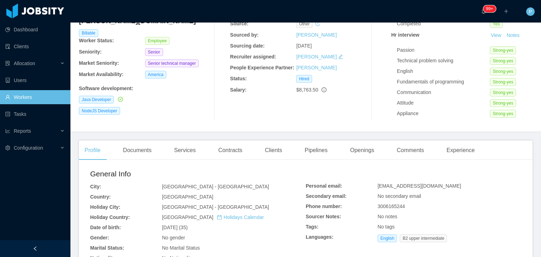
scroll to position [113, 0]
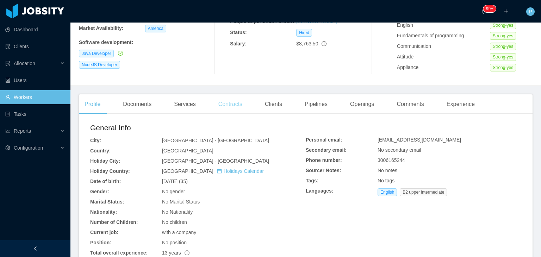
click at [228, 107] on div "Contracts" at bounding box center [230, 104] width 35 height 20
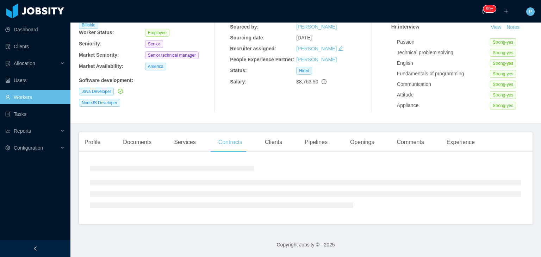
scroll to position [113, 0]
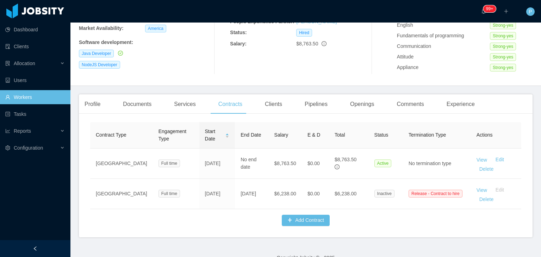
click at [41, 93] on link "Workers" at bounding box center [35, 97] width 60 height 14
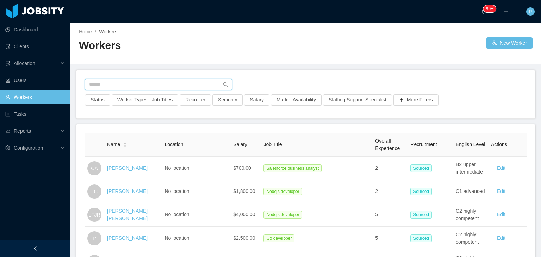
click at [200, 88] on input "text" at bounding box center [158, 84] width 147 height 11
paste input "**********"
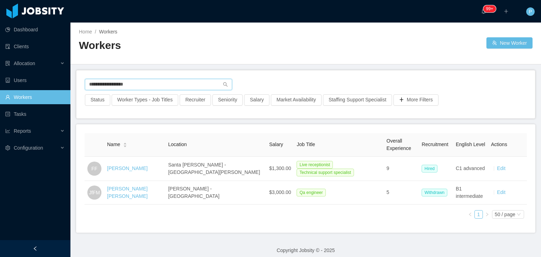
drag, startPoint x: 149, startPoint y: 88, endPoint x: 77, endPoint y: 81, distance: 71.9
click at [77, 81] on div "**********" at bounding box center [305, 94] width 459 height 48
paste input "*******"
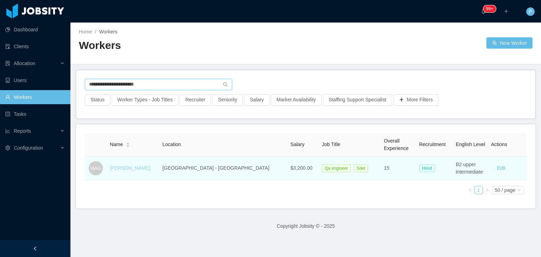
type input "**********"
click at [150, 169] on link "[PERSON_NAME]" at bounding box center [130, 168] width 41 height 6
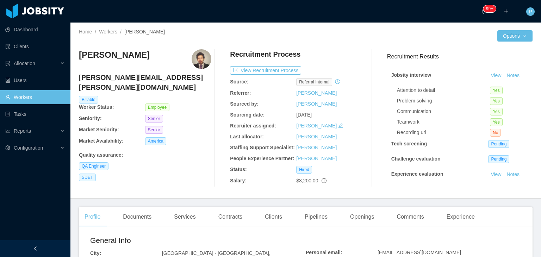
drag, startPoint x: 178, startPoint y: 57, endPoint x: 81, endPoint y: 58, distance: 96.9
click at [81, 58] on div "[PERSON_NAME]" at bounding box center [145, 59] width 132 height 20
copy h3 "[PERSON_NAME]"
click at [117, 28] on div "Home / Workers / [PERSON_NAME] /" at bounding box center [192, 31] width 227 height 7
click at [114, 30] on link "Workers" at bounding box center [108, 32] width 18 height 6
